Goal: Task Accomplishment & Management: Use online tool/utility

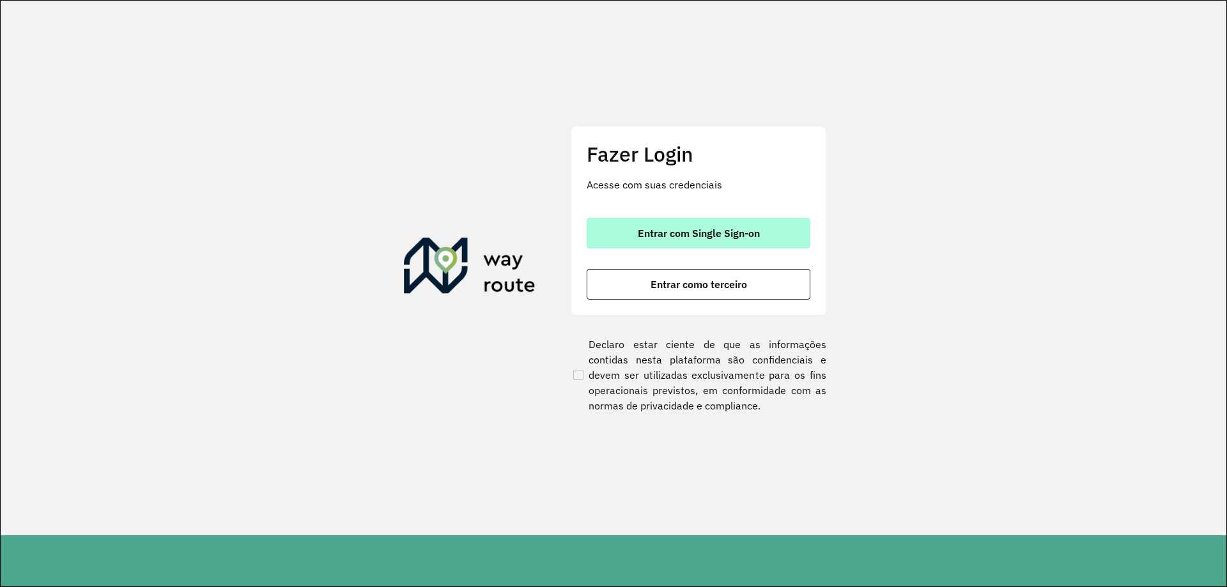
click at [726, 237] on span "Entrar com Single Sign-on" at bounding box center [699, 233] width 122 height 10
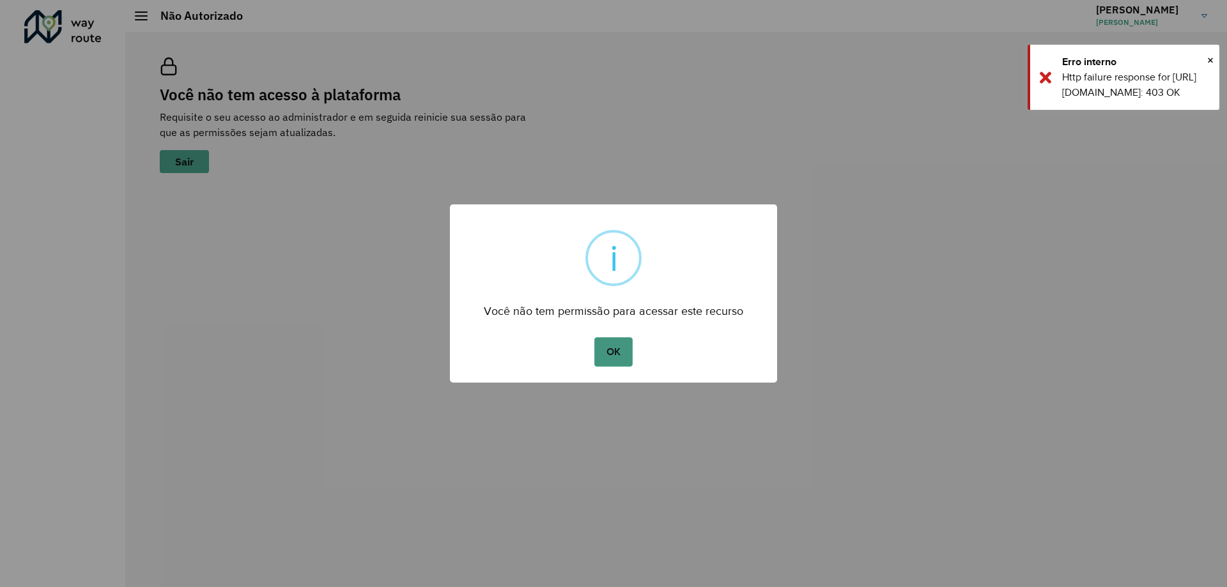
click at [617, 353] on button "OK" at bounding box center [613, 351] width 38 height 29
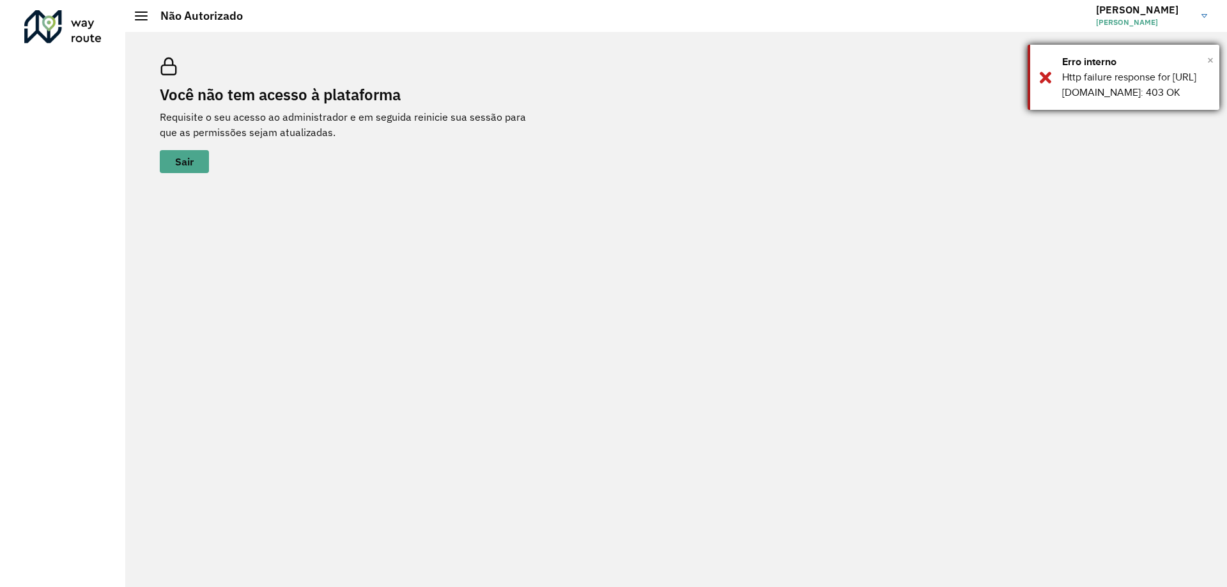
click at [1211, 66] on span "×" at bounding box center [1210, 59] width 6 height 19
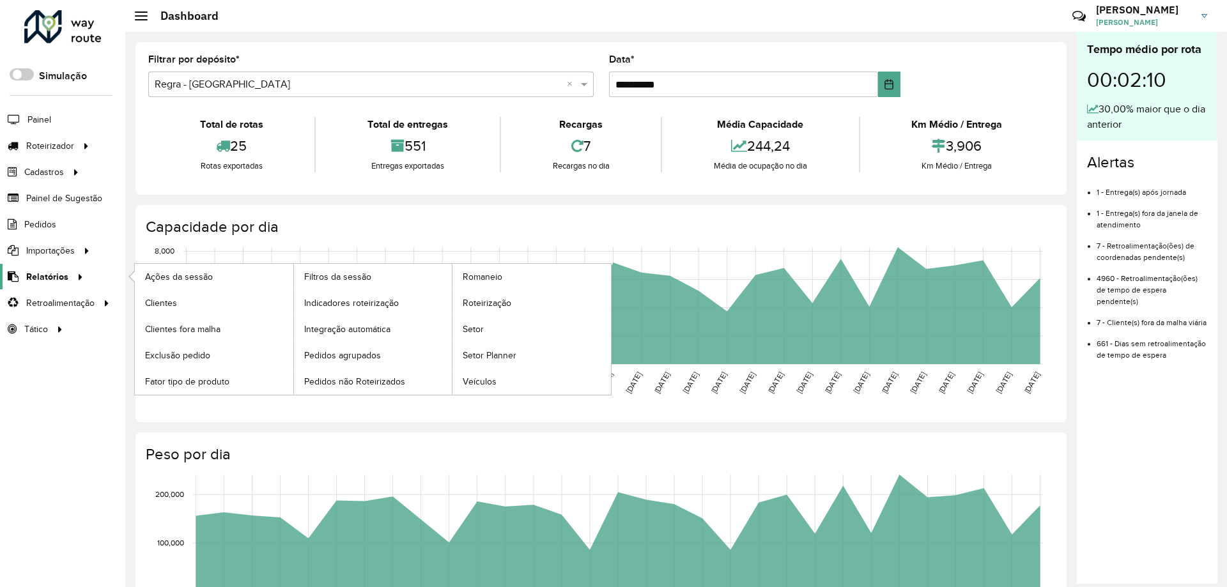
click at [45, 276] on span "Relatórios" at bounding box center [47, 276] width 42 height 13
click at [350, 302] on span "Indicadores roteirização" at bounding box center [354, 303] width 100 height 13
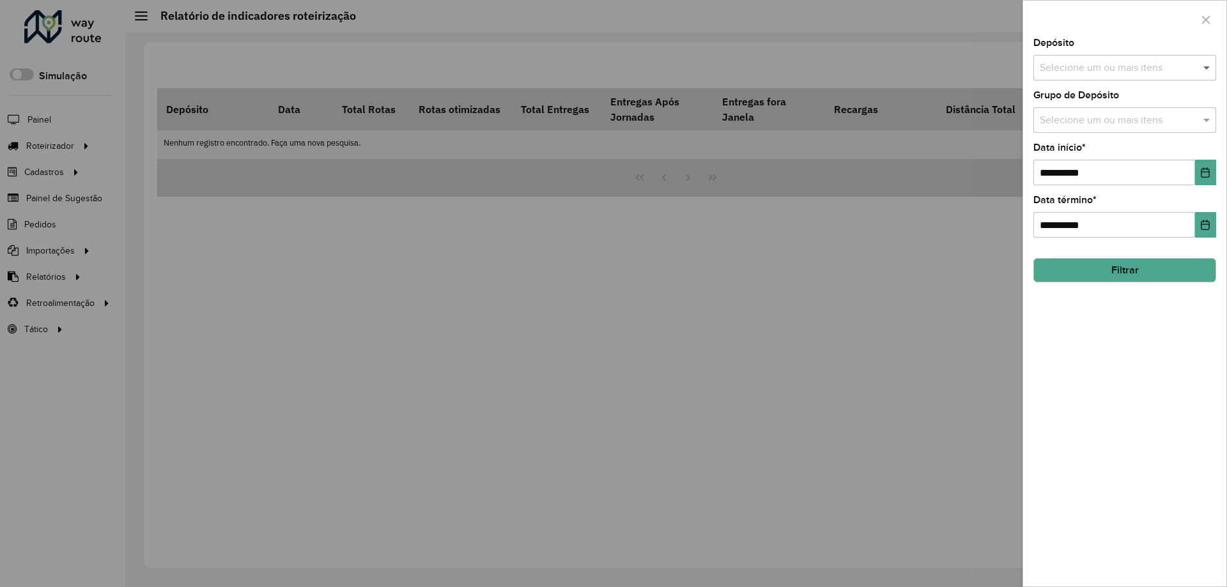
click at [1207, 67] on span at bounding box center [1208, 67] width 16 height 15
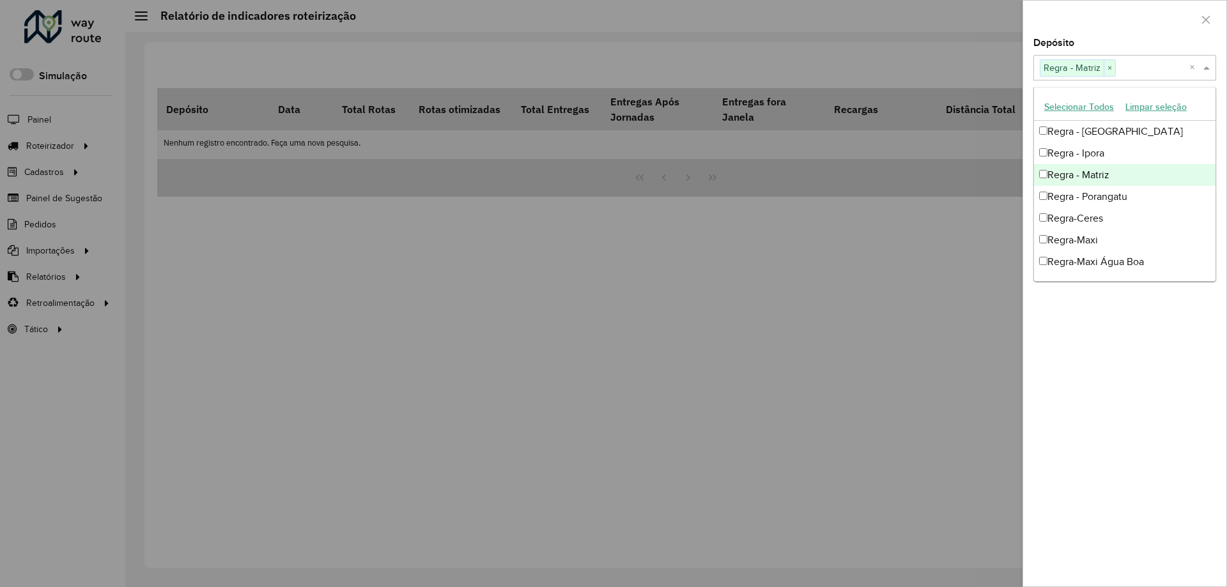
click at [1124, 19] on div at bounding box center [1124, 20] width 203 height 38
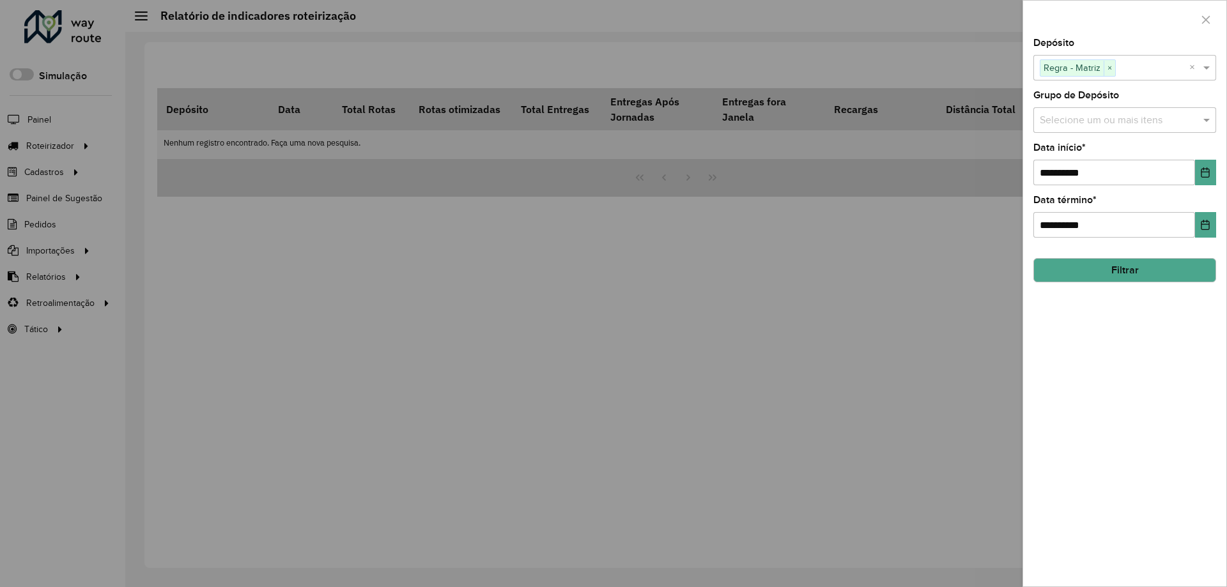
click at [1205, 172] on icon "Choose Date" at bounding box center [1205, 172] width 8 height 10
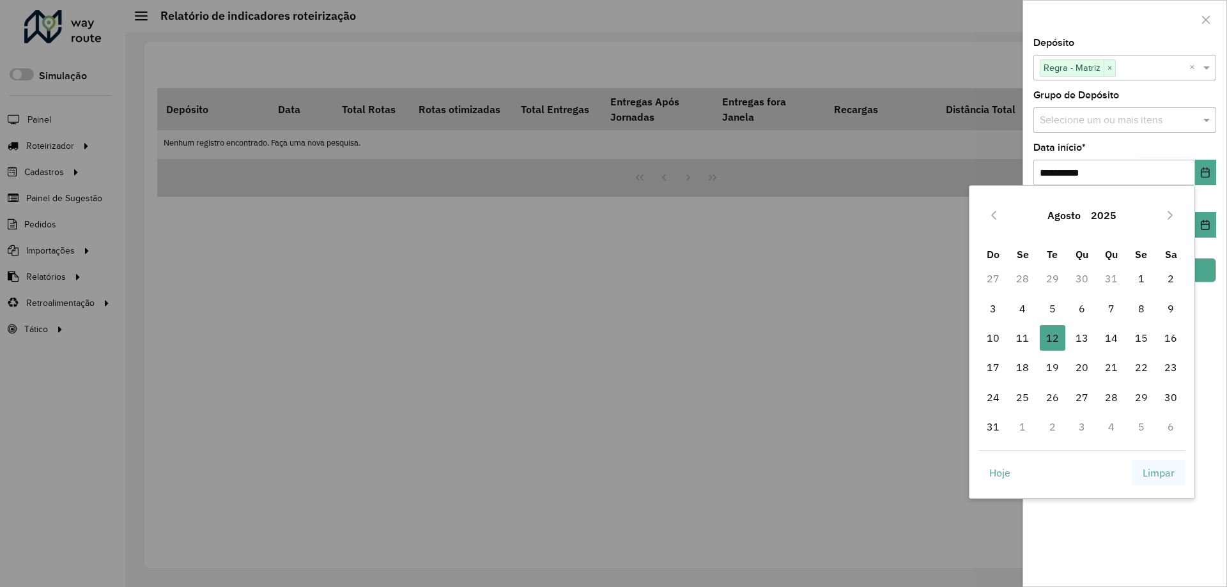
click at [1159, 472] on span "Limpar" at bounding box center [1159, 472] width 32 height 15
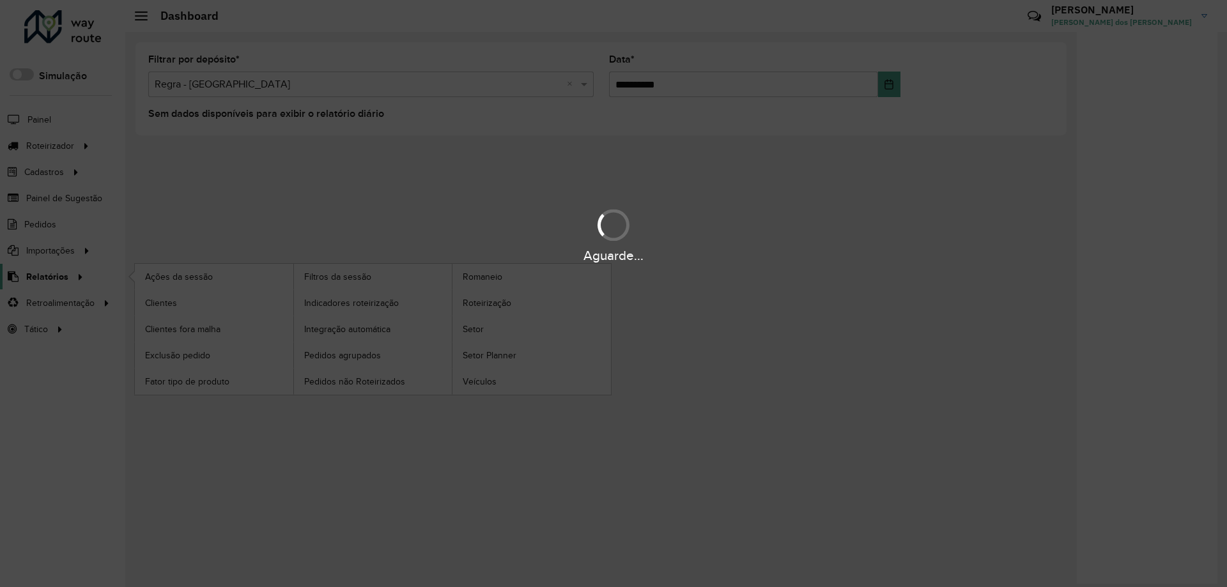
click at [45, 276] on span "Relatórios" at bounding box center [47, 276] width 42 height 13
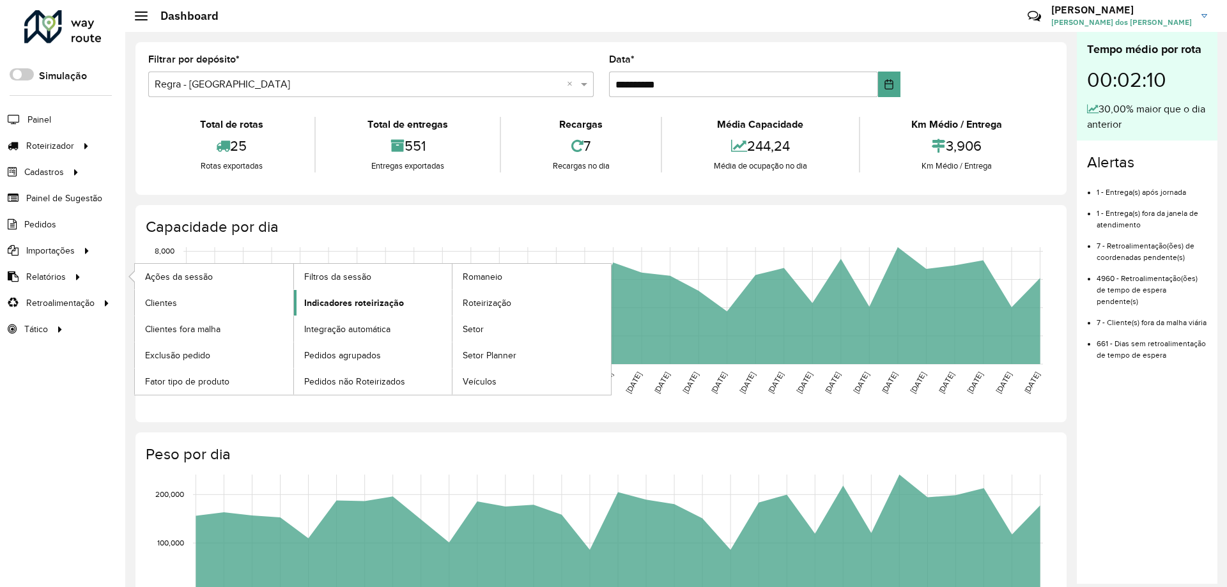
click at [350, 302] on span "Indicadores roteirização" at bounding box center [354, 303] width 100 height 13
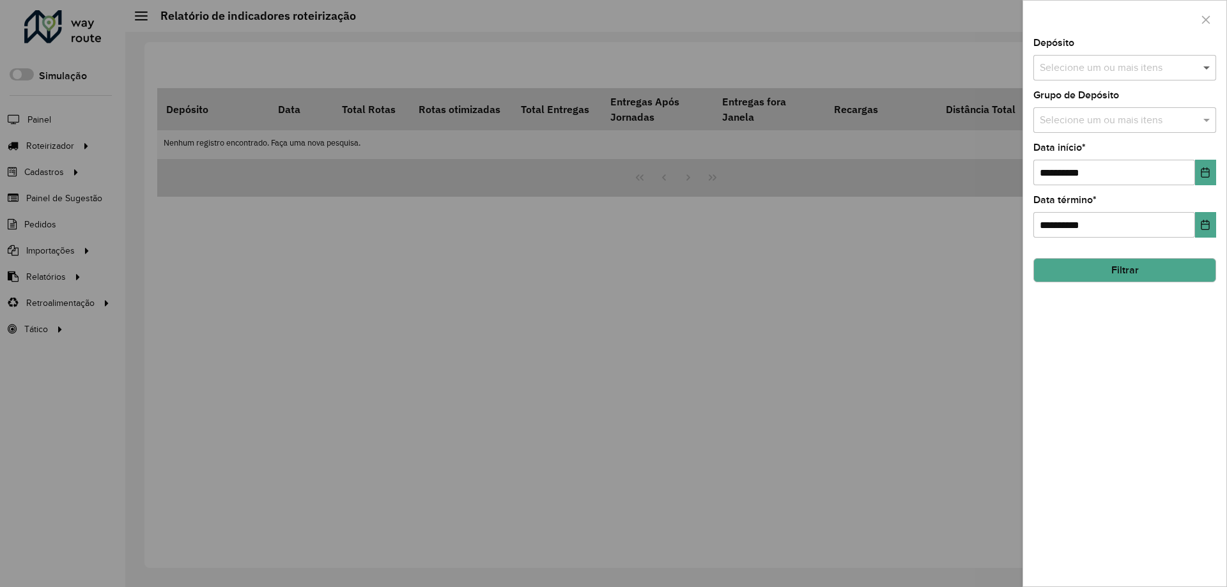
click at [1207, 67] on span at bounding box center [1208, 67] width 16 height 15
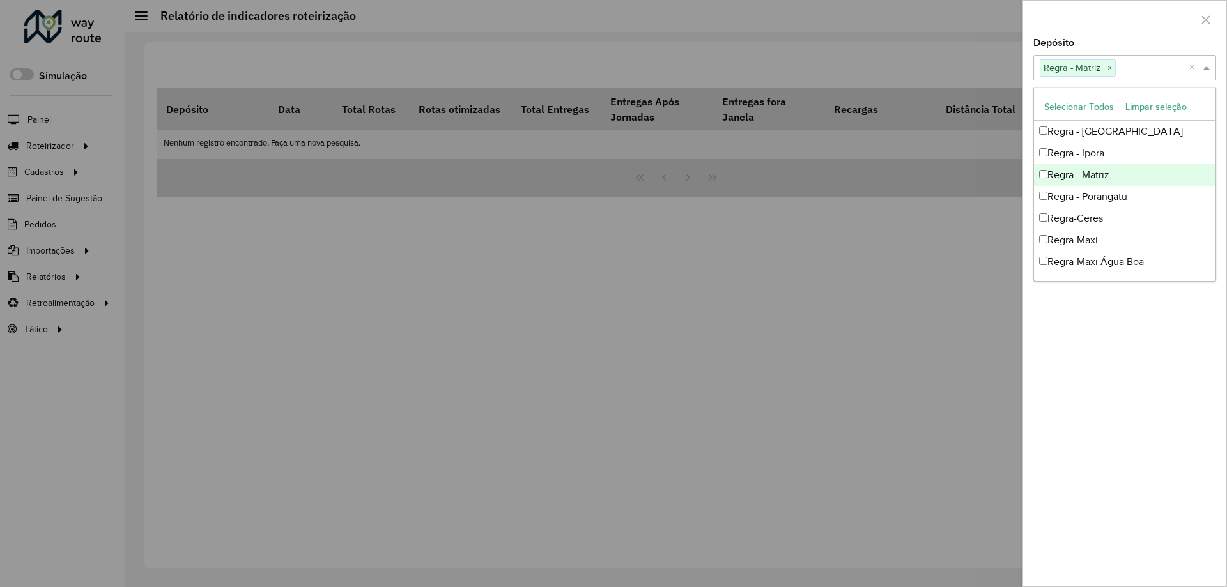
click at [1124, 19] on div at bounding box center [1124, 20] width 203 height 38
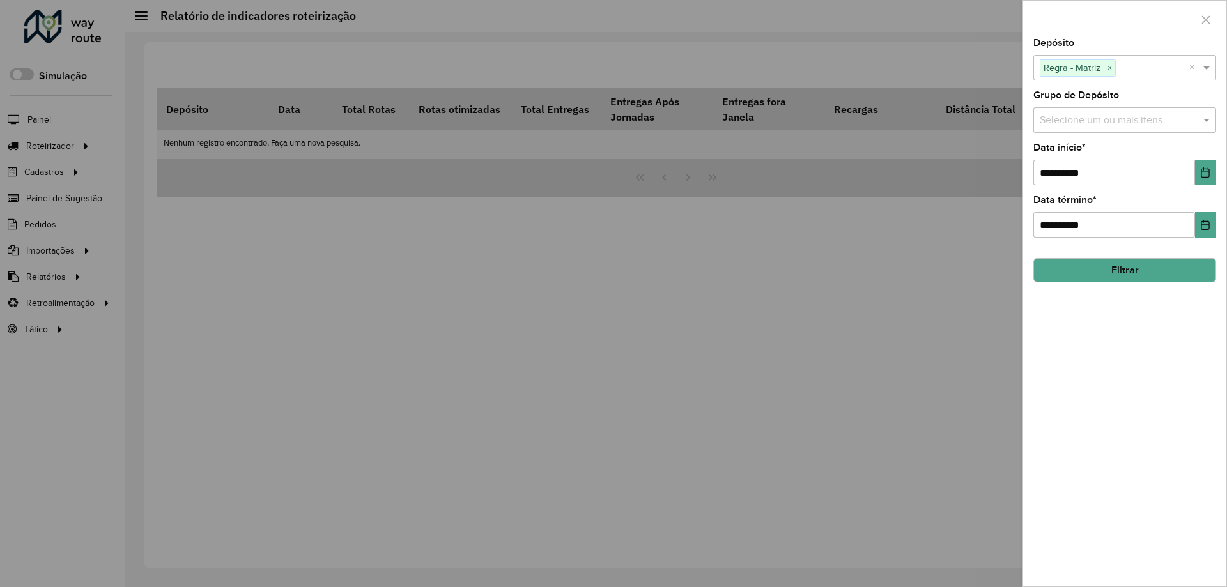
click at [1205, 173] on icon "Choose Date" at bounding box center [1205, 172] width 10 height 10
click at [1212, 189] on div "**********" at bounding box center [1124, 312] width 203 height 548
click at [1088, 68] on input "text" at bounding box center [1119, 68] width 164 height 15
type input "*"
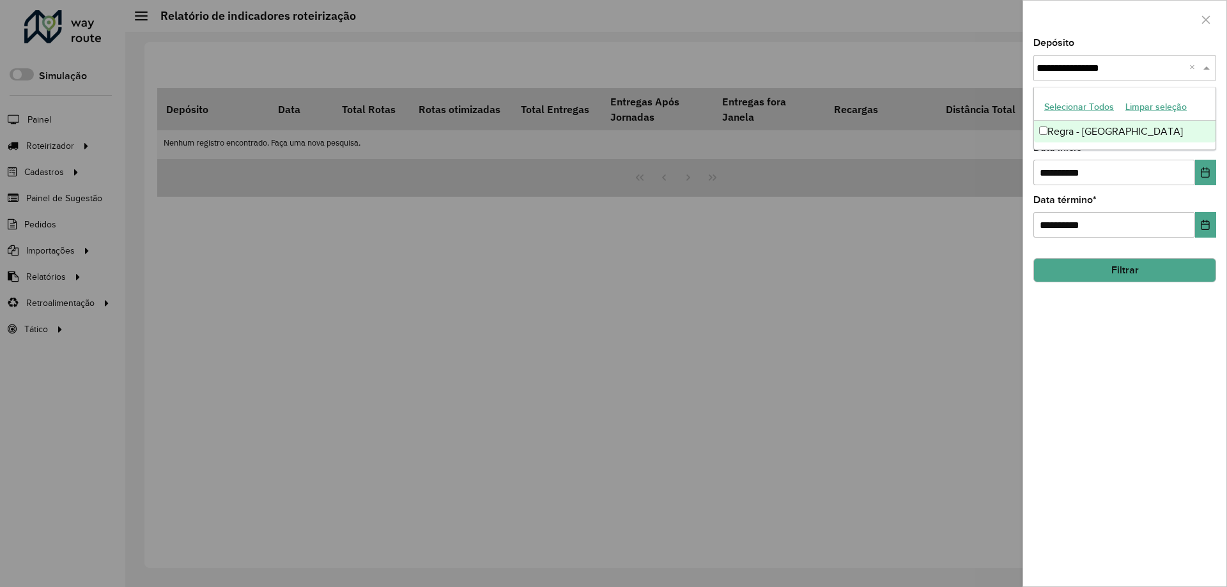
type input "**********"
click at [1121, 26] on div at bounding box center [1124, 20] width 203 height 38
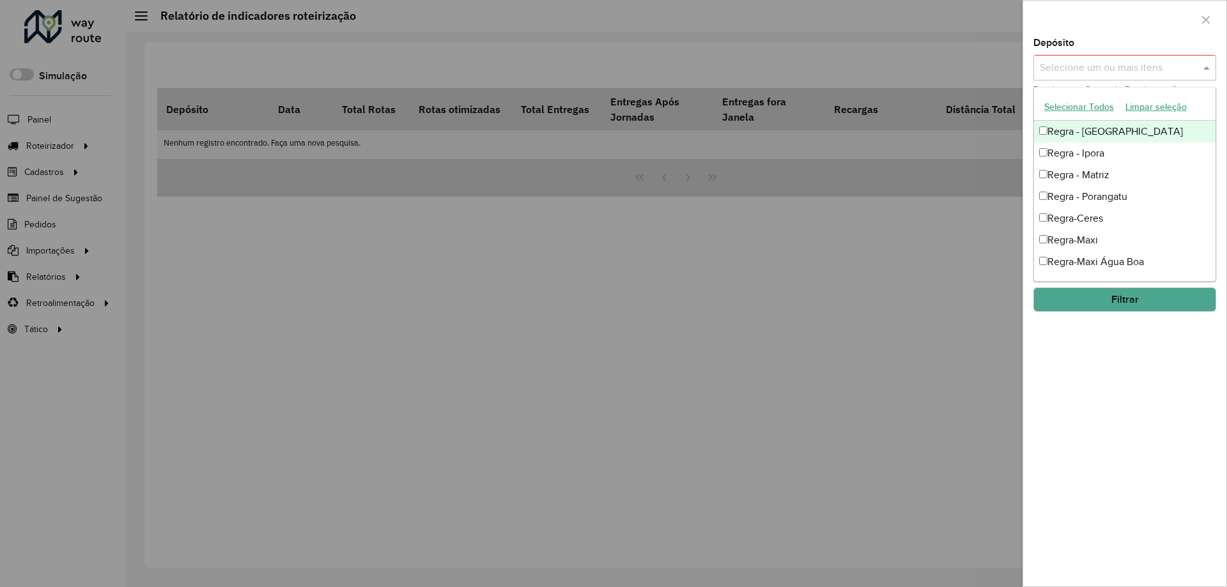
click at [1097, 64] on input "text" at bounding box center [1119, 68] width 164 height 15
click at [1090, 68] on input "text" at bounding box center [1119, 68] width 164 height 15
type input "**********"
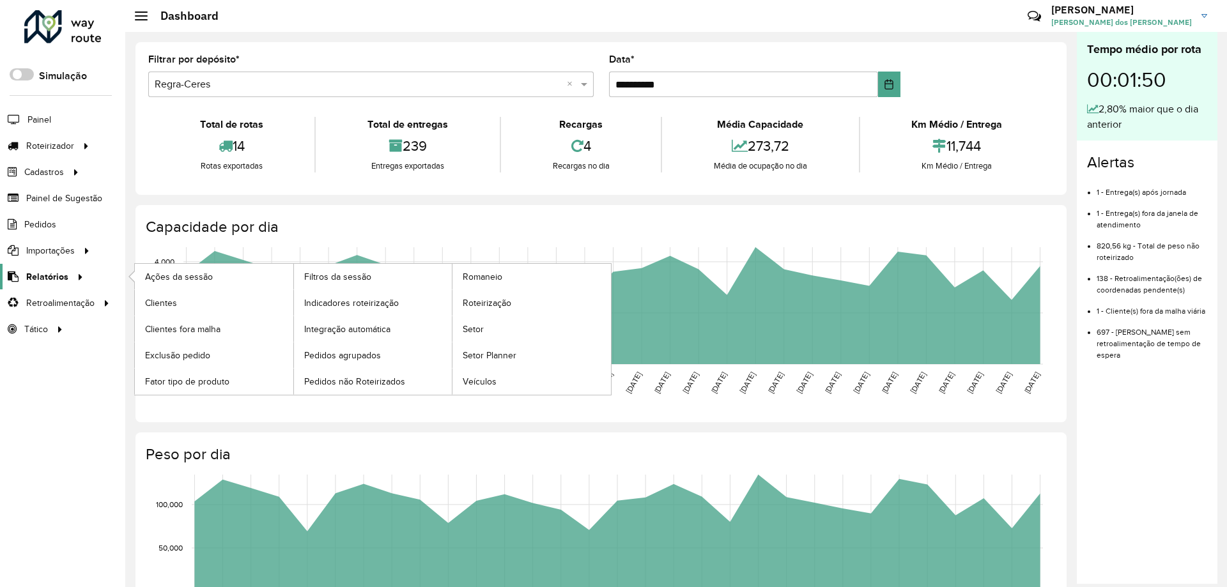
click at [45, 276] on span "Relatórios" at bounding box center [47, 276] width 42 height 13
click at [350, 302] on span "Indicadores roteirização" at bounding box center [354, 303] width 100 height 13
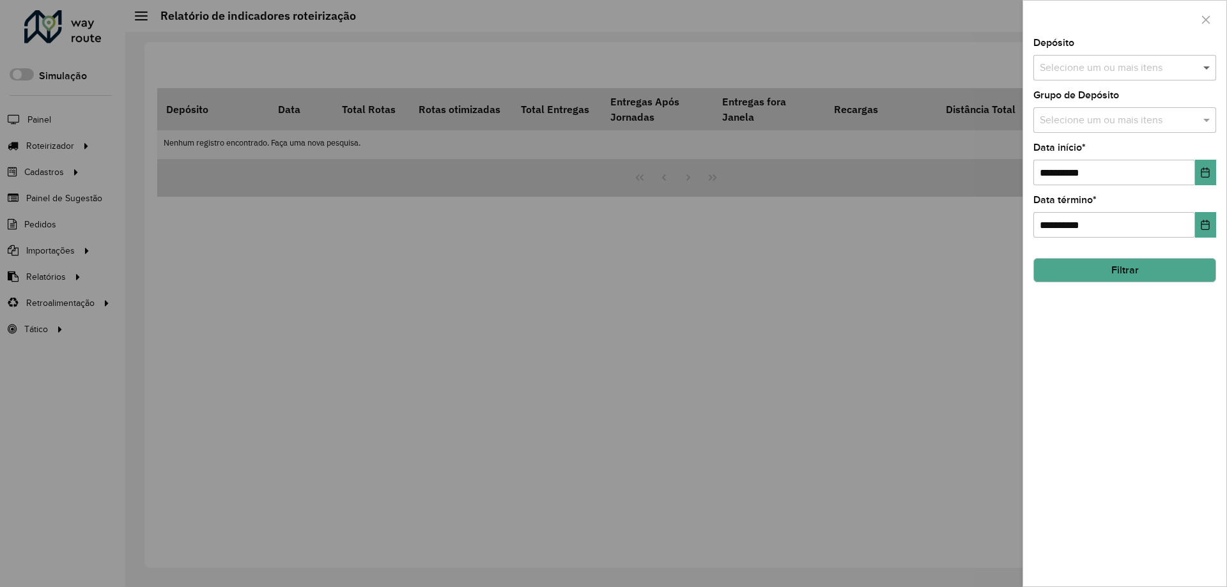
click at [1207, 67] on span at bounding box center [1208, 67] width 16 height 15
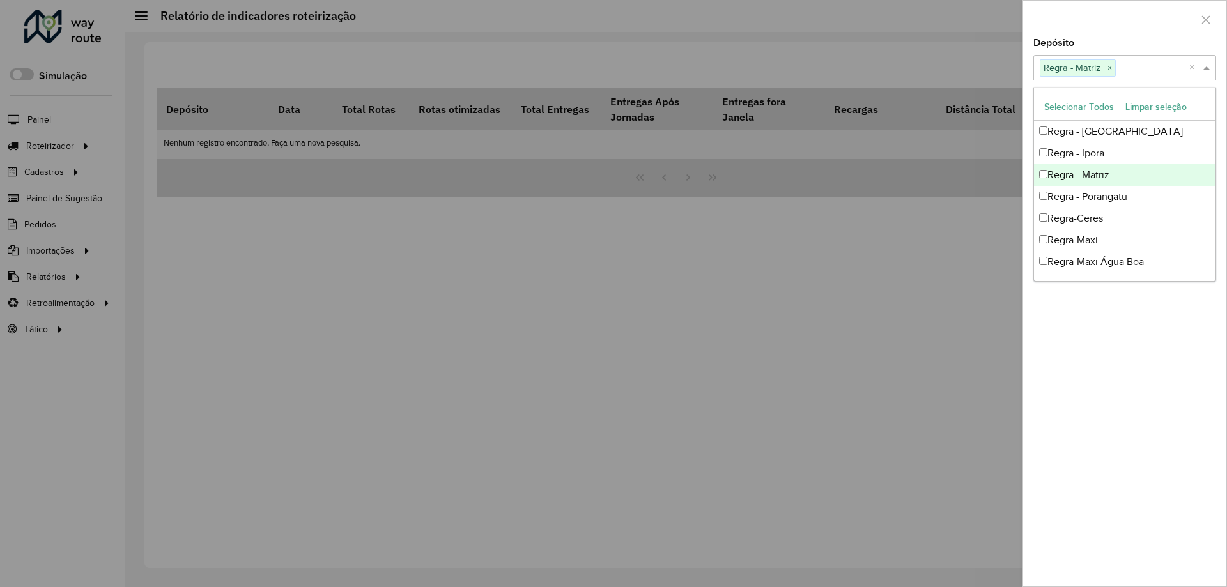
click at [1124, 19] on div at bounding box center [1124, 20] width 203 height 38
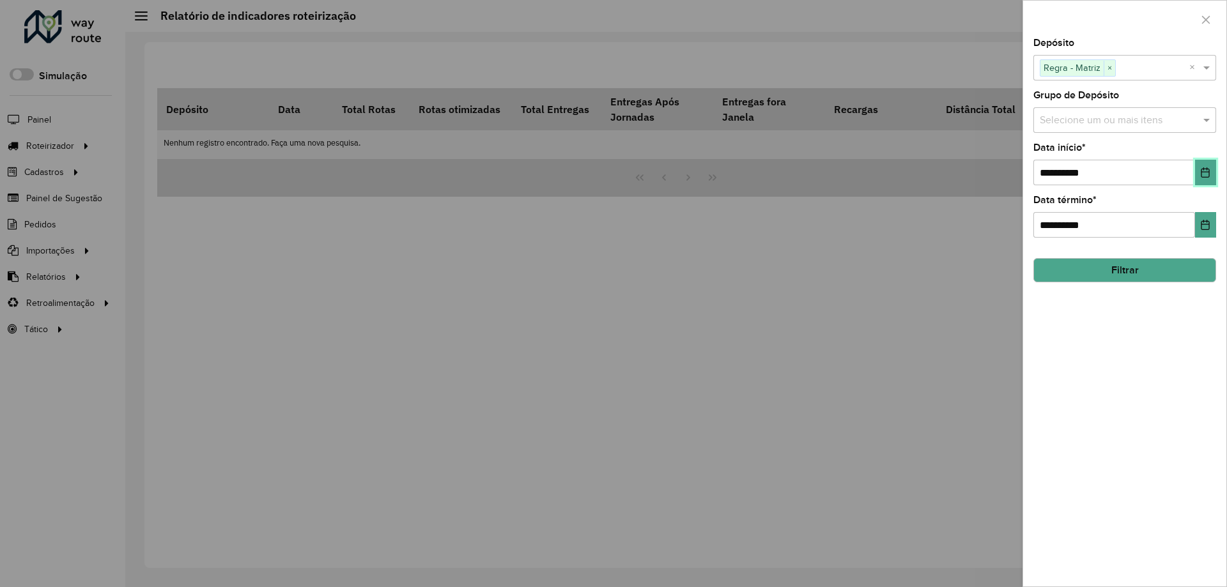
click at [1205, 172] on icon "Choose Date" at bounding box center [1205, 172] width 8 height 10
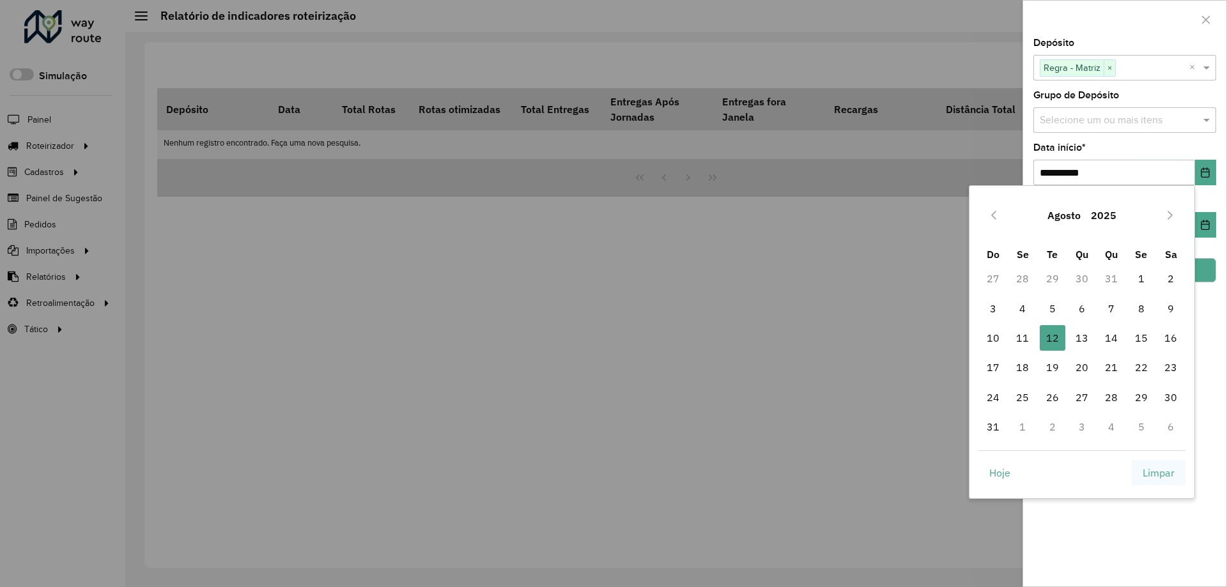
click at [1159, 472] on span "Limpar" at bounding box center [1159, 472] width 32 height 15
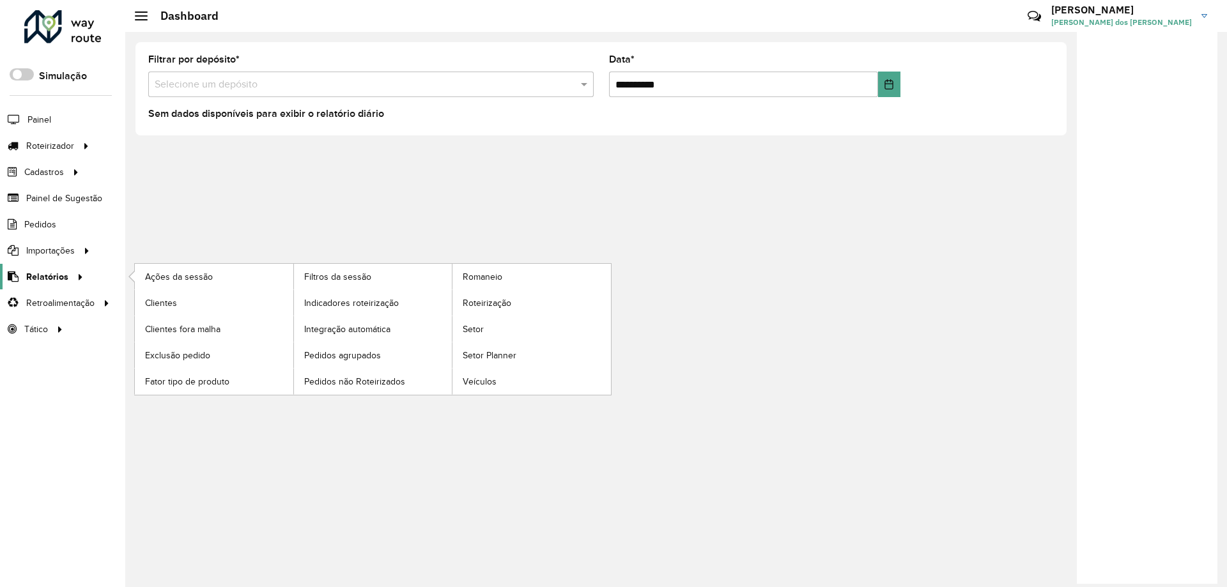
click at [45, 276] on span "Relatórios" at bounding box center [47, 276] width 42 height 13
click at [350, 302] on span "Indicadores roteirização" at bounding box center [354, 303] width 100 height 13
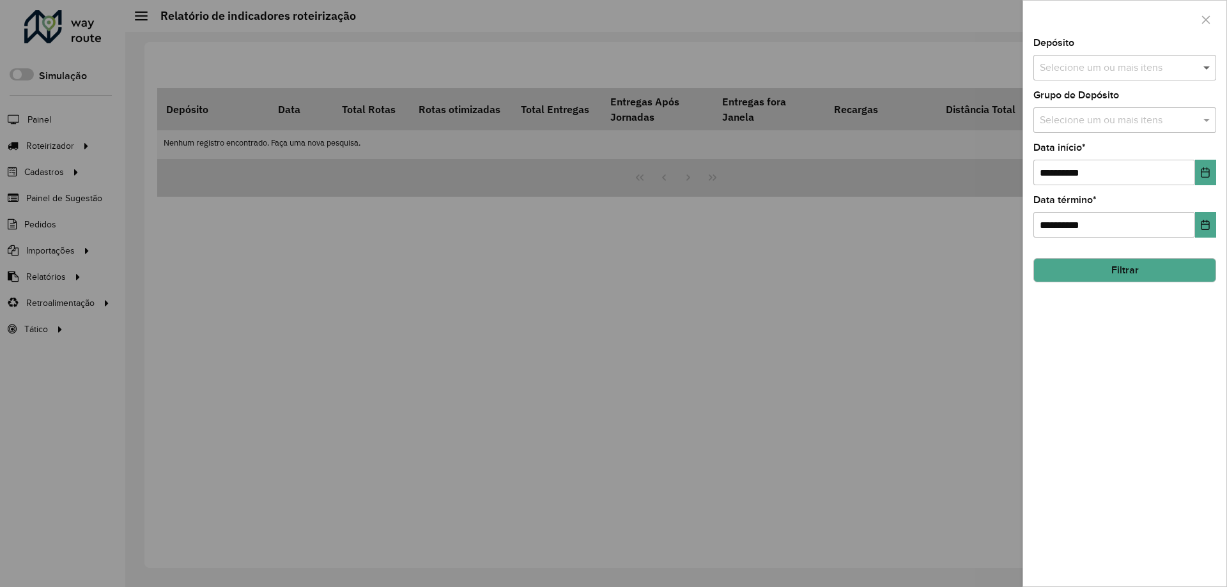
click at [1207, 67] on span at bounding box center [1208, 67] width 16 height 15
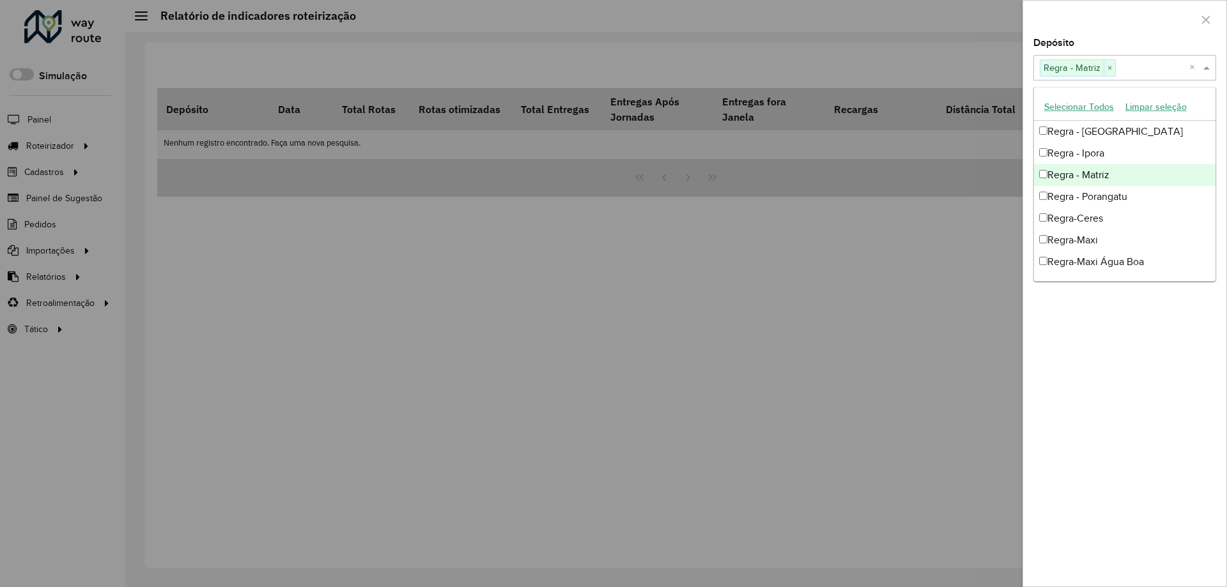
click at [1124, 19] on div at bounding box center [1124, 20] width 203 height 38
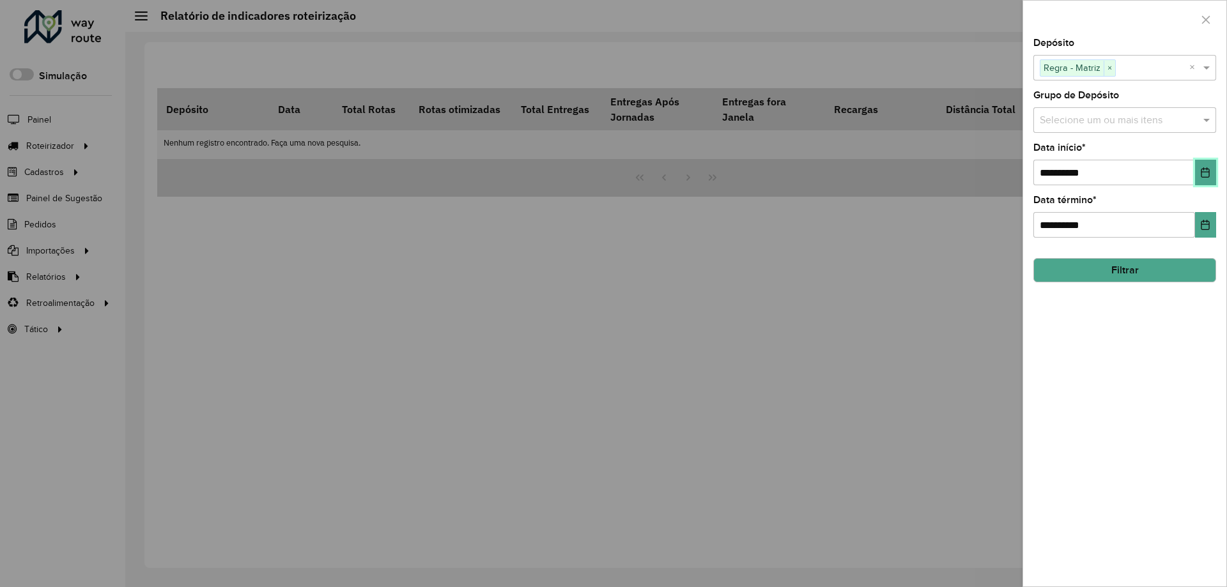
click at [1205, 172] on icon "Choose Date" at bounding box center [1205, 172] width 8 height 10
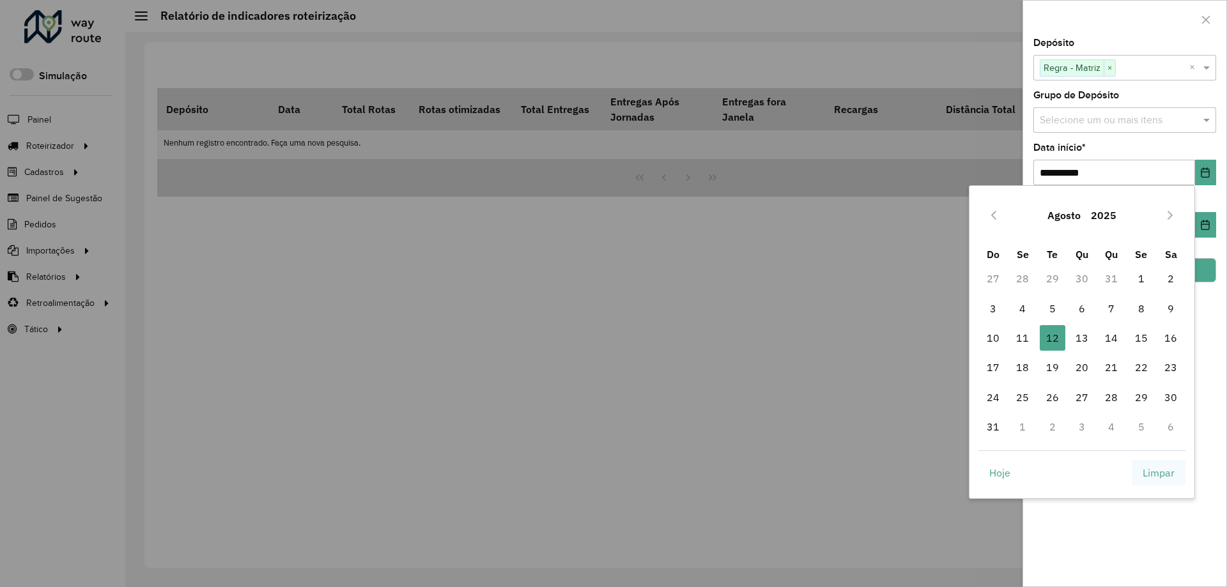
click at [1159, 472] on span "Limpar" at bounding box center [1159, 472] width 32 height 15
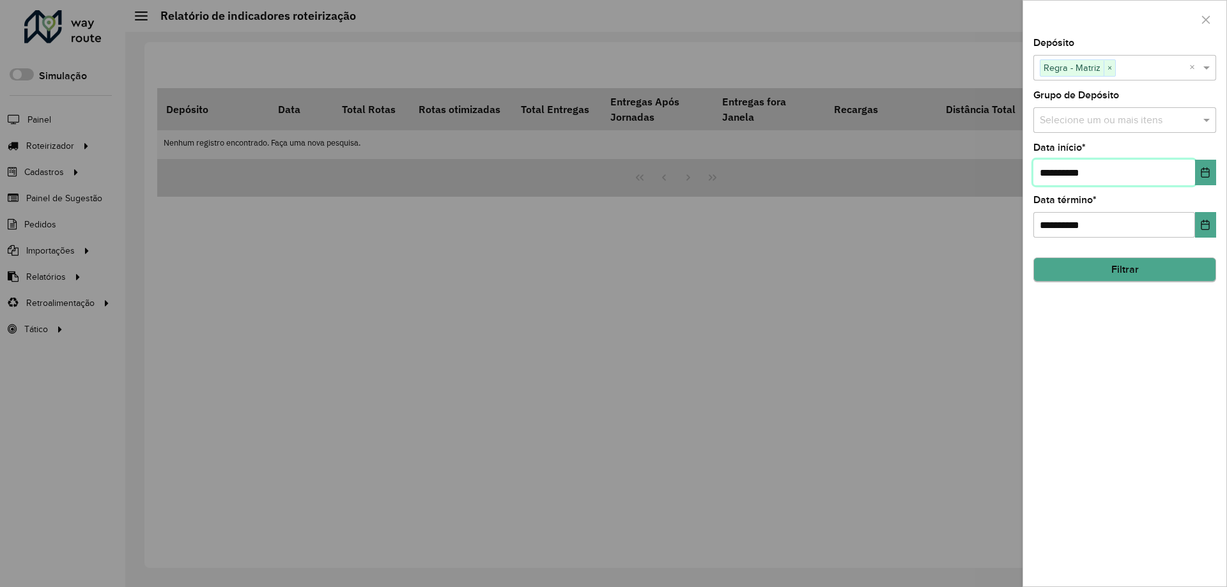
type input "**********"
click at [1124, 270] on button "Filtrar" at bounding box center [1124, 270] width 183 height 24
